Goal: Task Accomplishment & Management: Complete application form

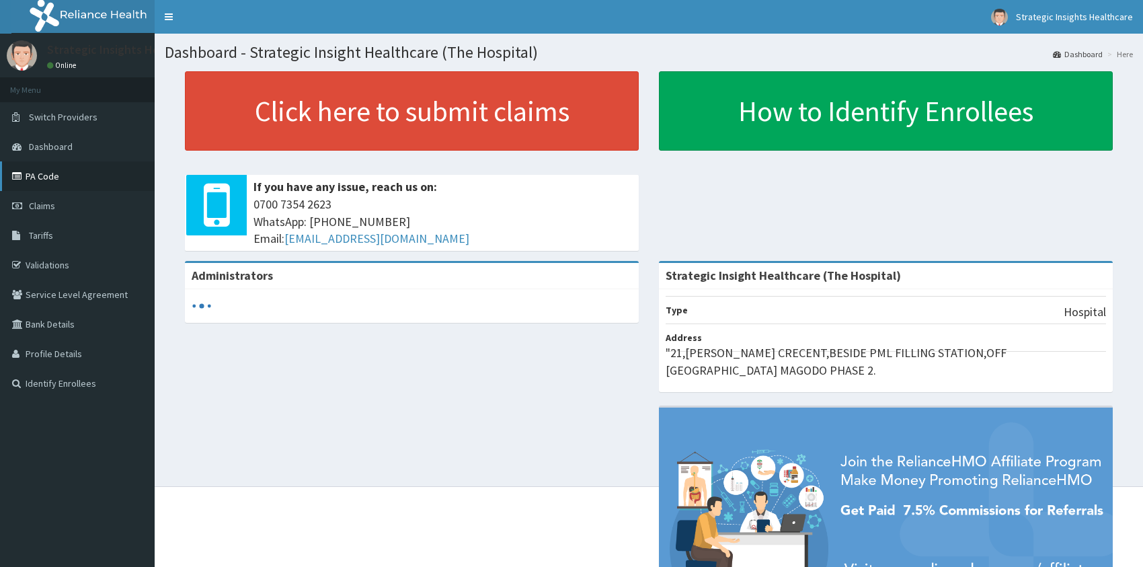
click at [47, 175] on link "PA Code" at bounding box center [77, 176] width 155 height 30
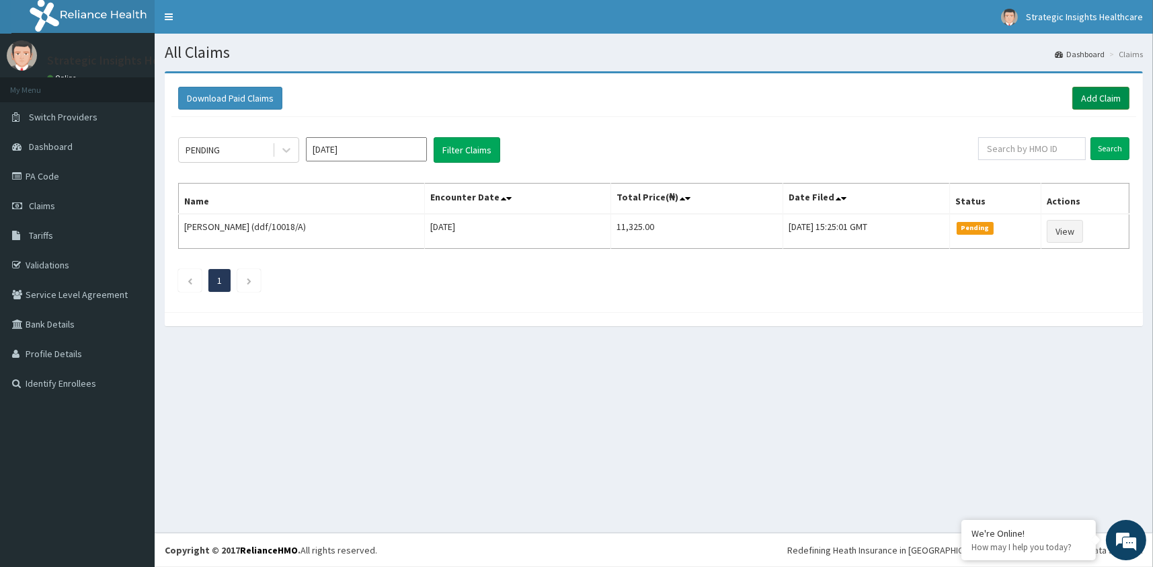
click at [1082, 91] on link "Add Claim" at bounding box center [1100, 98] width 57 height 23
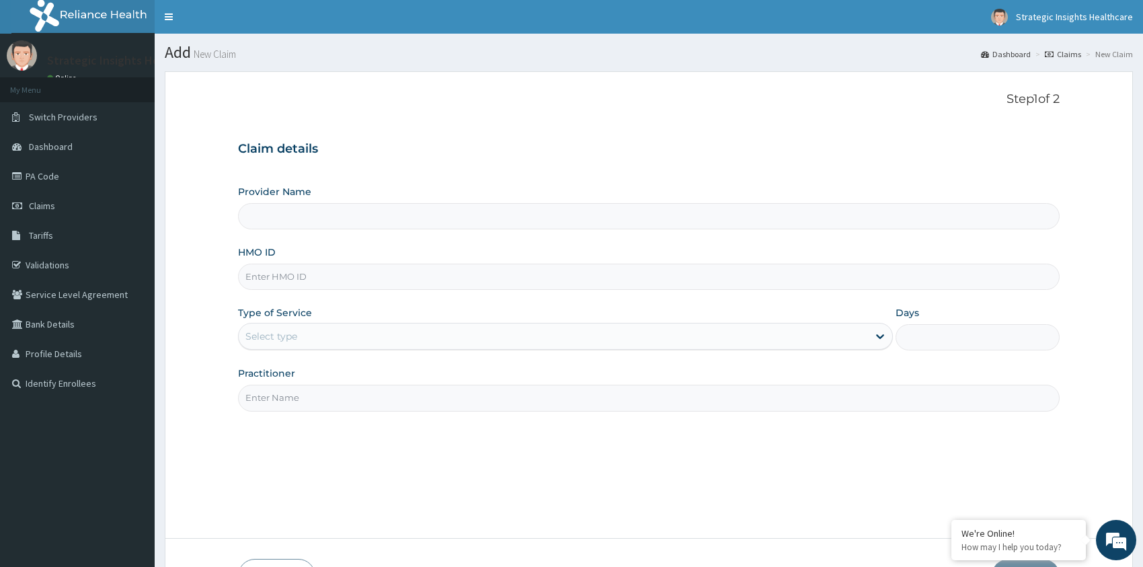
type input "Strategic Insight Healthcare (The Hospital)"
click at [313, 272] on input "HMO ID" at bounding box center [648, 276] width 821 height 26
type input "ENP/11738/A"
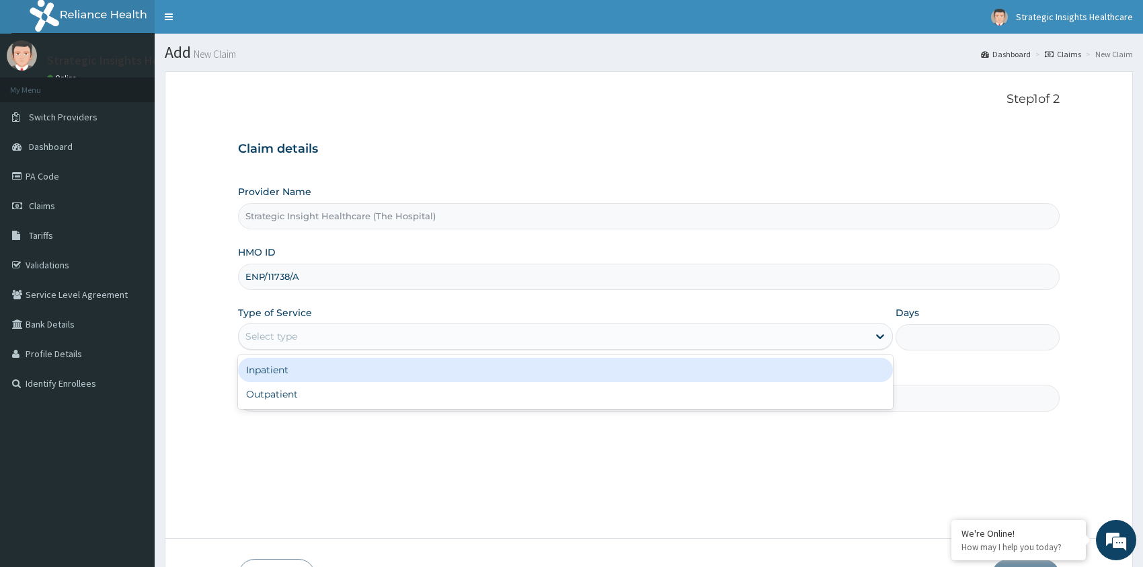
click at [350, 333] on div "Select type" at bounding box center [554, 336] width 630 height 22
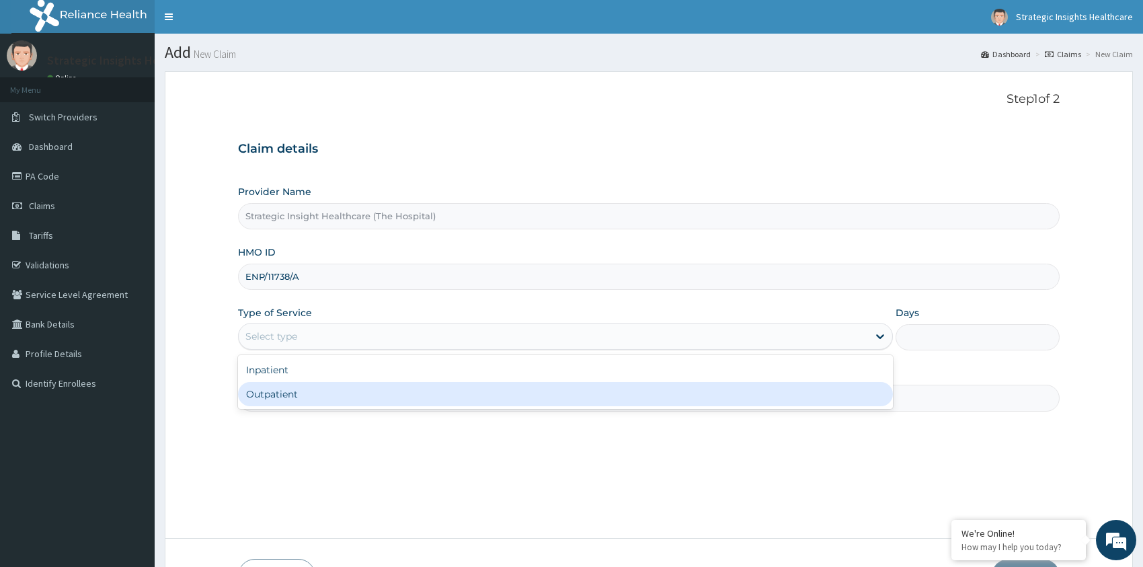
drag, startPoint x: 333, startPoint y: 390, endPoint x: 365, endPoint y: 370, distance: 38.0
click at [332, 390] on div "Outpatient" at bounding box center [565, 394] width 655 height 24
type input "1"
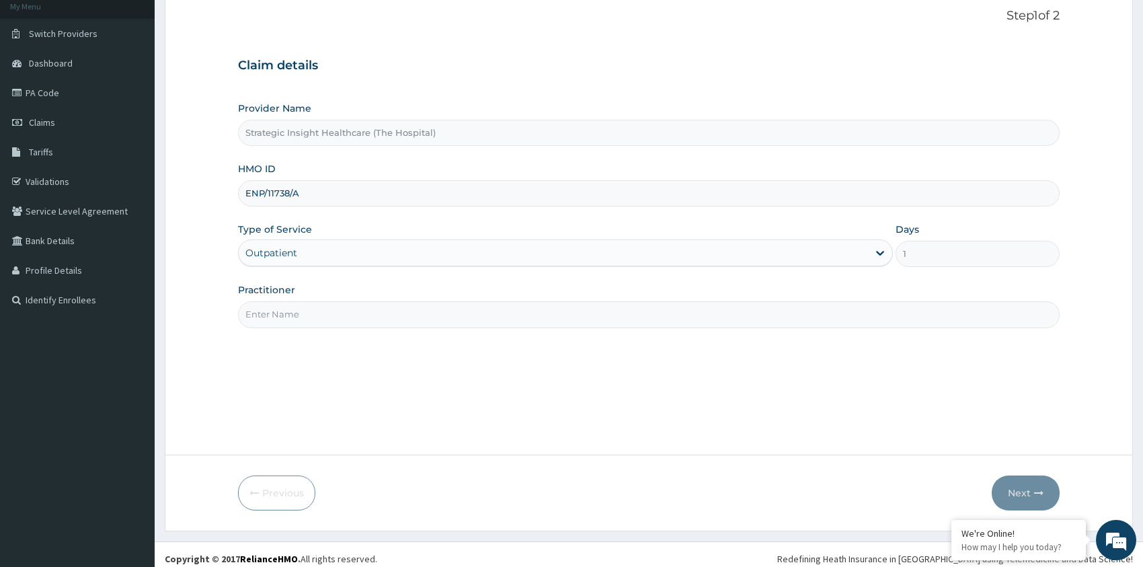
scroll to position [91, 0]
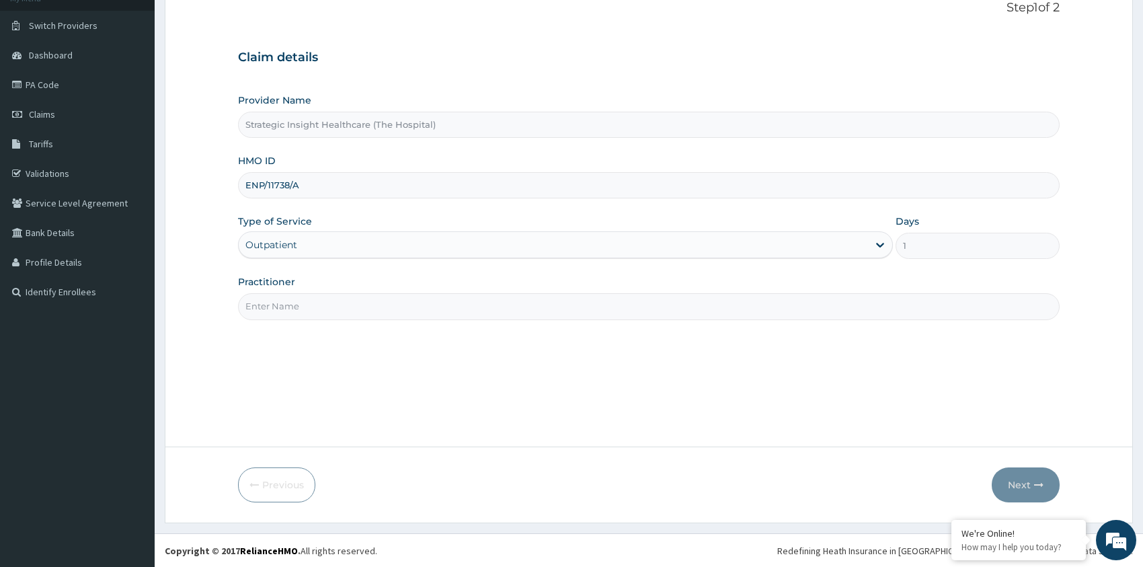
click at [434, 323] on div "Step 1 of 2 Claim details Provider Name Strategic Insight Healthcare (The Hospi…" at bounding box center [648, 213] width 821 height 425
click at [389, 309] on input "Practitioner" at bounding box center [648, 306] width 821 height 26
type input "Dr Tobe"
click at [1024, 478] on button "Next" at bounding box center [1025, 484] width 68 height 35
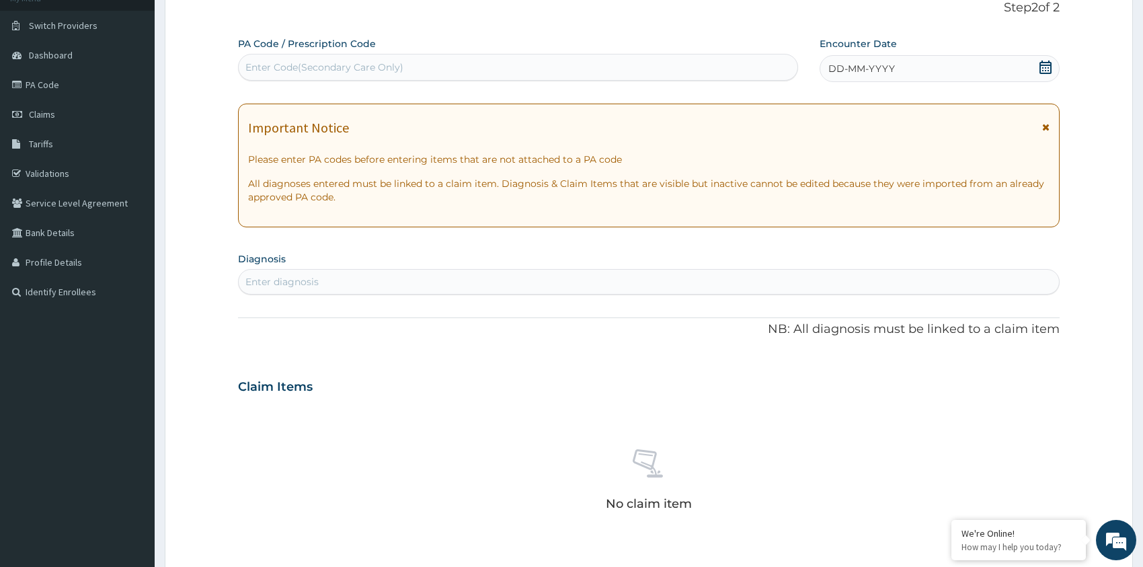
click at [317, 67] on div "Enter Code(Secondary Care Only)" at bounding box center [324, 66] width 158 height 13
paste input "PA/194DFF"
type input "PA/194DFF"
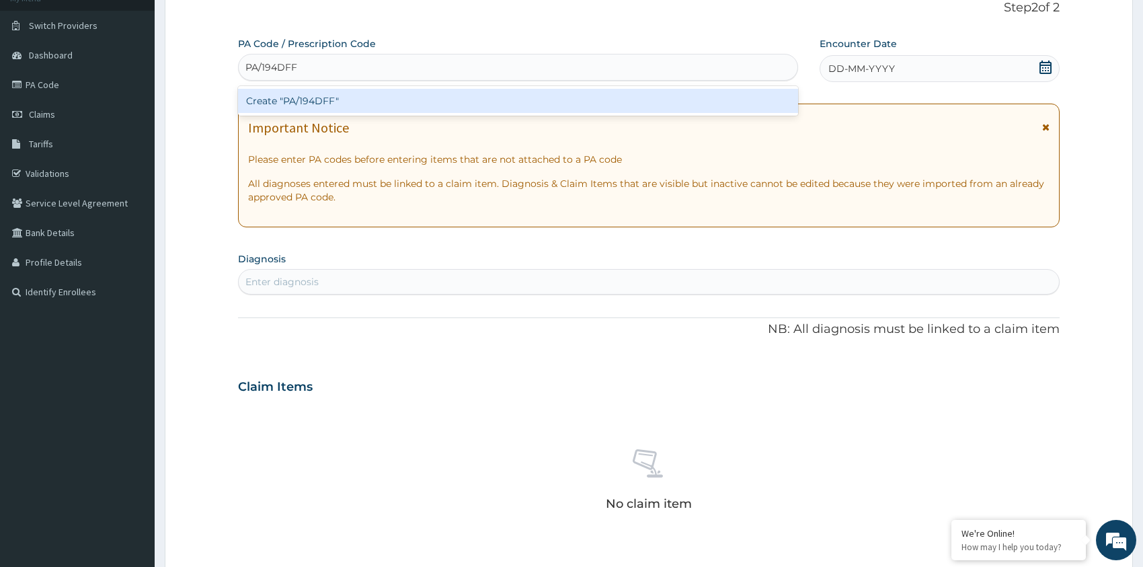
click at [366, 97] on div "Create "PA/194DFF"" at bounding box center [518, 101] width 560 height 24
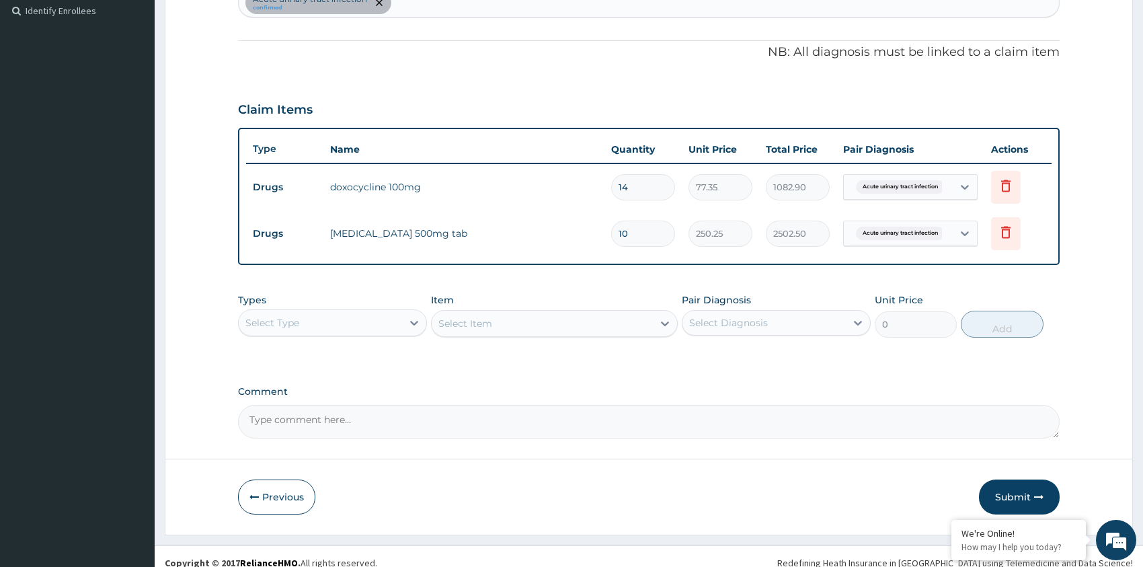
scroll to position [384, 0]
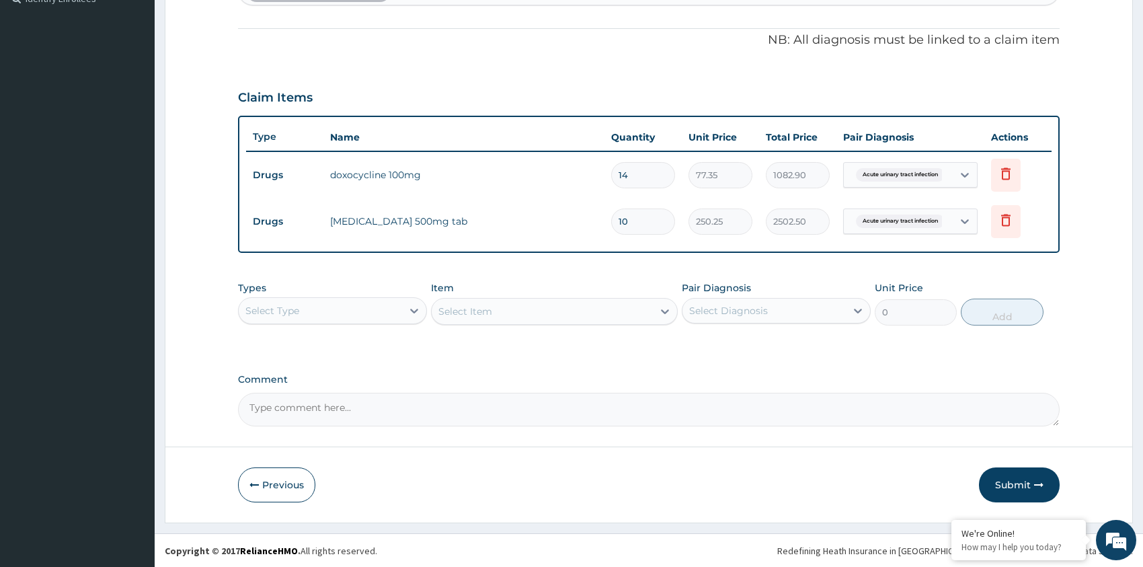
click at [1000, 479] on button "Submit" at bounding box center [1019, 484] width 81 height 35
